Goal: Information Seeking & Learning: Learn about a topic

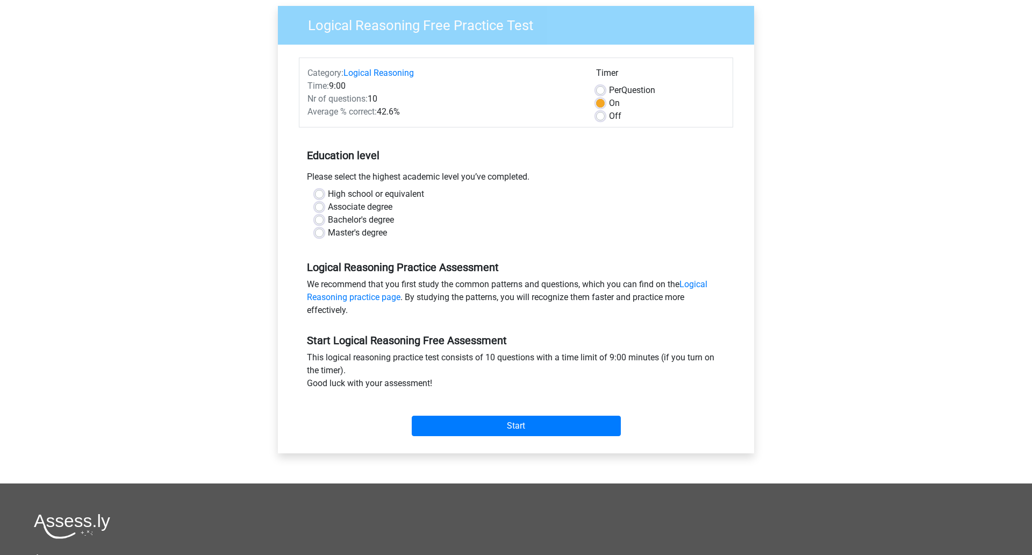
scroll to position [83, 0]
click at [518, 428] on input "Start" at bounding box center [516, 425] width 209 height 20
drag, startPoint x: 518, startPoint y: 428, endPoint x: 373, endPoint y: 238, distance: 238.5
click at [373, 238] on form "Category: Logical Reasoning Time: 9:00 Nr of questions: 10 Average % correct: 4…" at bounding box center [516, 248] width 434 height 383
click at [329, 233] on label "Master's degree" at bounding box center [357, 232] width 59 height 13
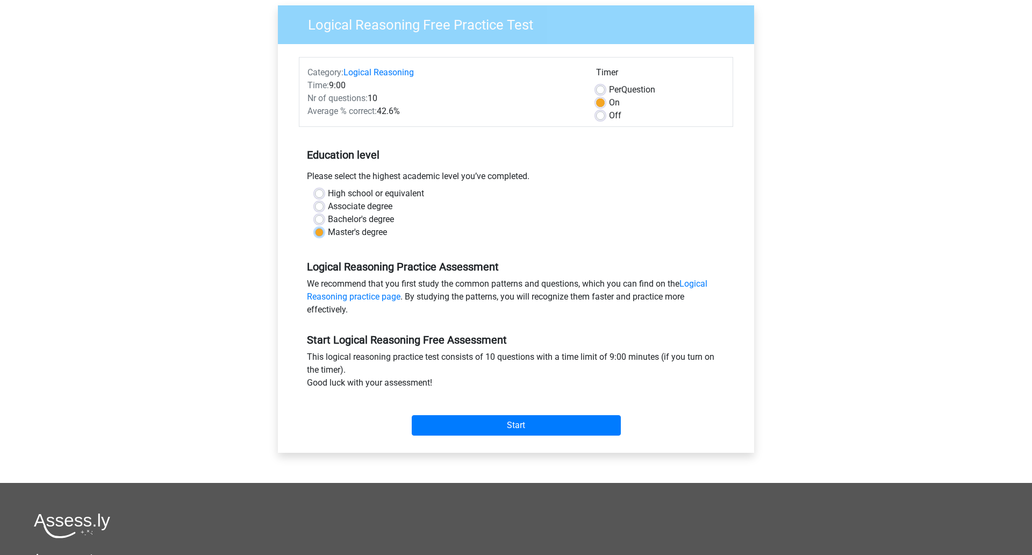
click at [323, 233] on input "Master's degree" at bounding box center [319, 231] width 9 height 11
radio input "true"
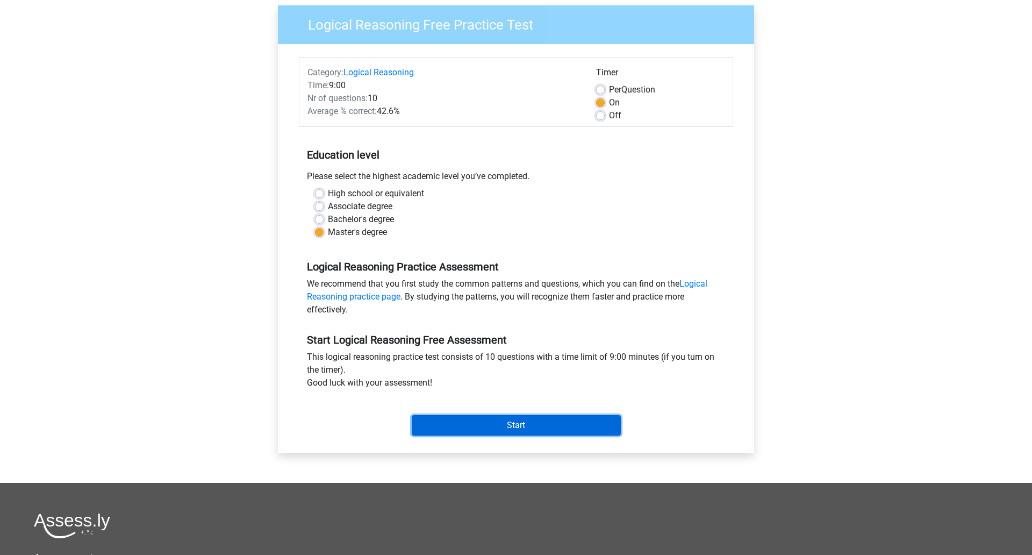
click at [471, 423] on input "Start" at bounding box center [516, 425] width 209 height 20
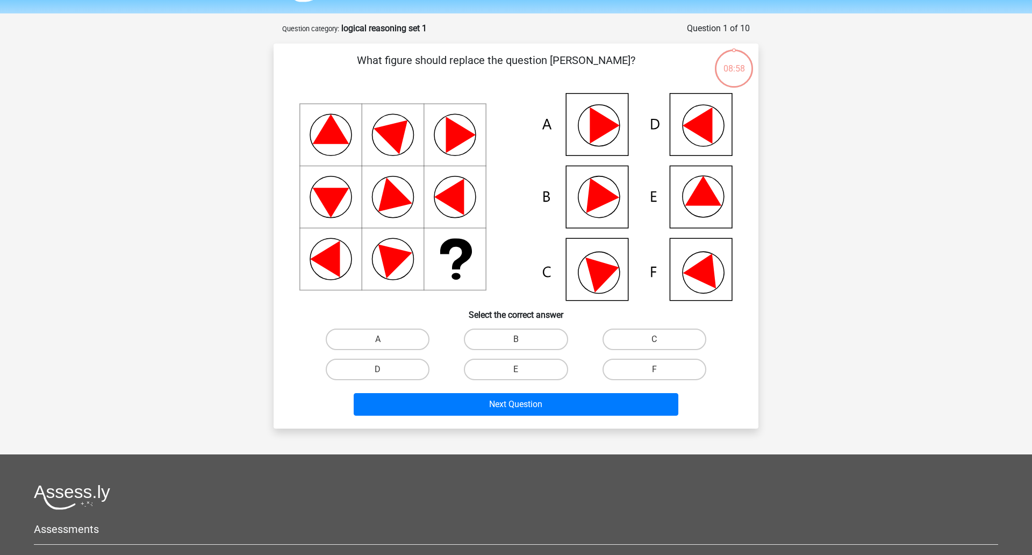
scroll to position [32, 0]
click at [689, 283] on icon at bounding box center [515, 195] width 433 height 207
click at [686, 188] on icon at bounding box center [515, 195] width 433 height 207
click at [503, 359] on label "E" at bounding box center [516, 368] width 104 height 21
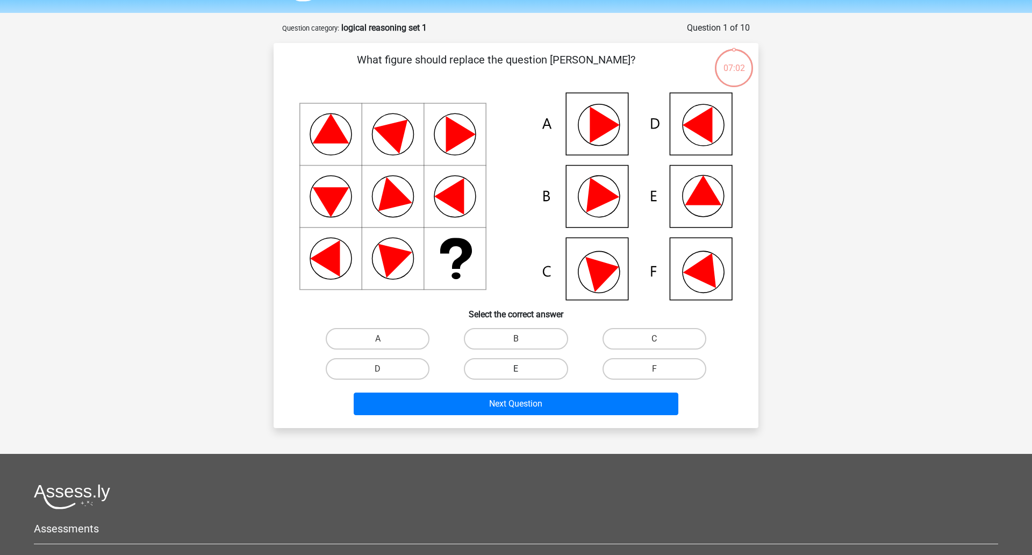
click at [516, 369] on input "E" at bounding box center [519, 372] width 7 height 7
radio input "true"
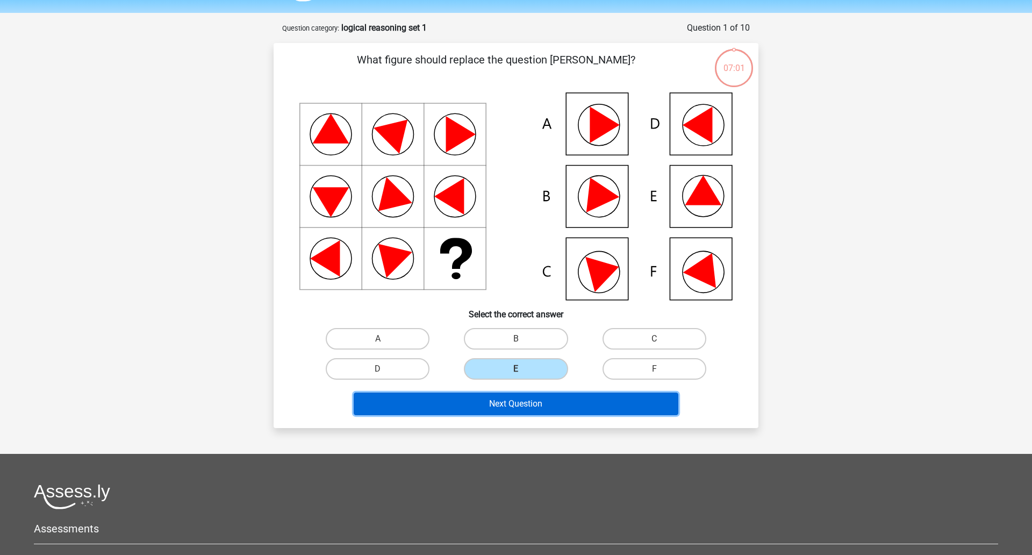
click at [513, 399] on button "Next Question" at bounding box center [516, 403] width 325 height 23
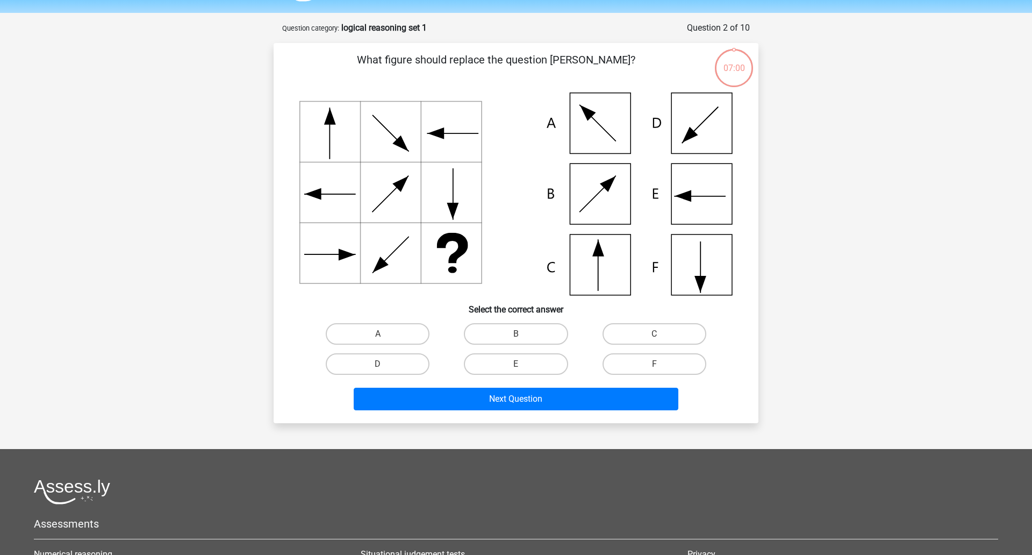
scroll to position [54, 0]
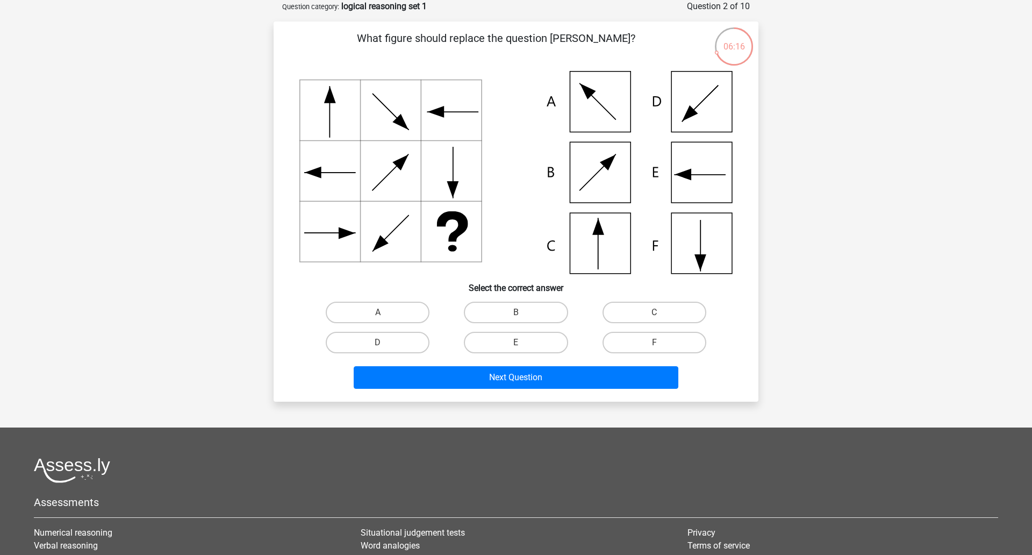
click at [579, 238] on icon at bounding box center [515, 172] width 433 height 203
click at [613, 310] on label "C" at bounding box center [654, 311] width 104 height 21
click at [654, 312] on input "C" at bounding box center [657, 315] width 7 height 7
radio input "true"
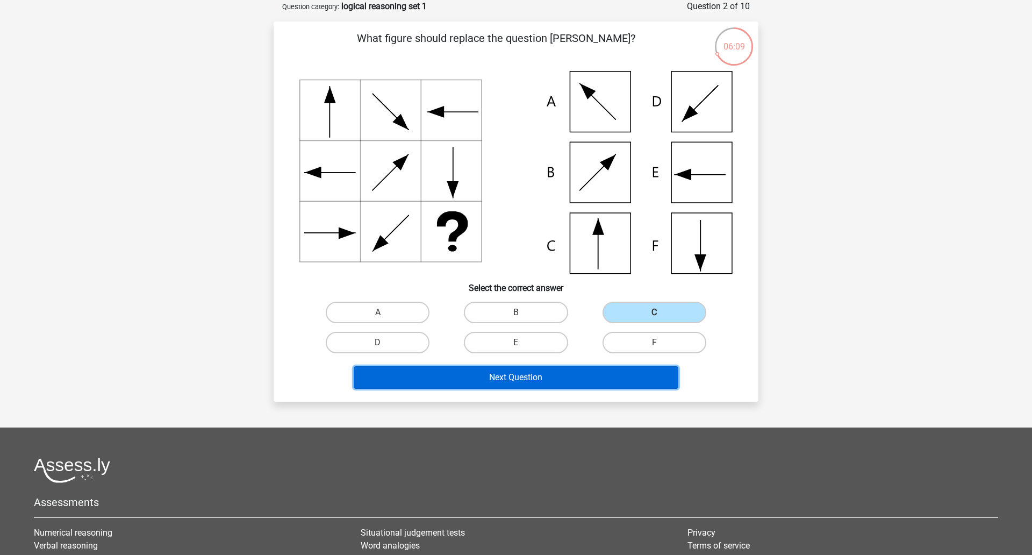
click at [544, 374] on button "Next Question" at bounding box center [516, 377] width 325 height 23
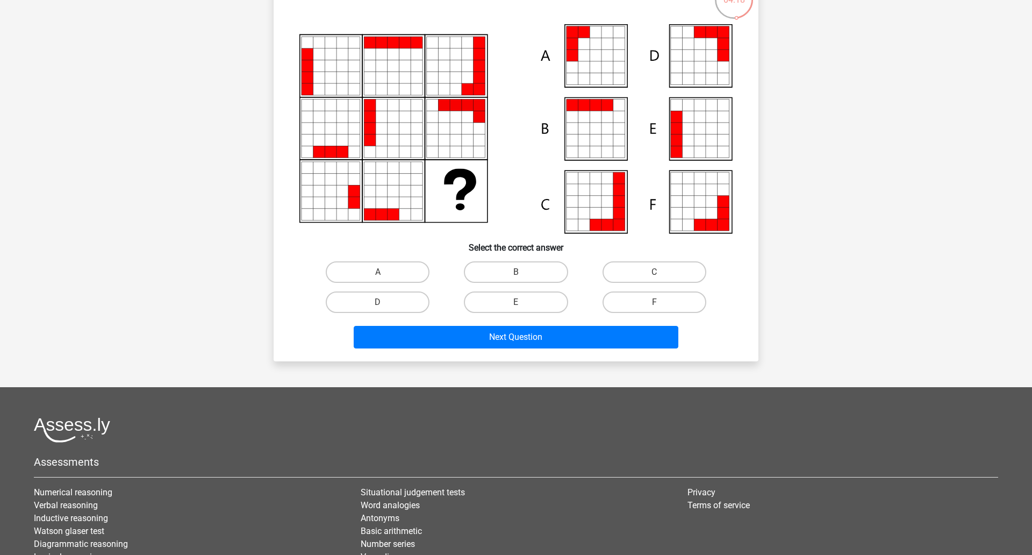
scroll to position [101, 0]
